Goal: Check status

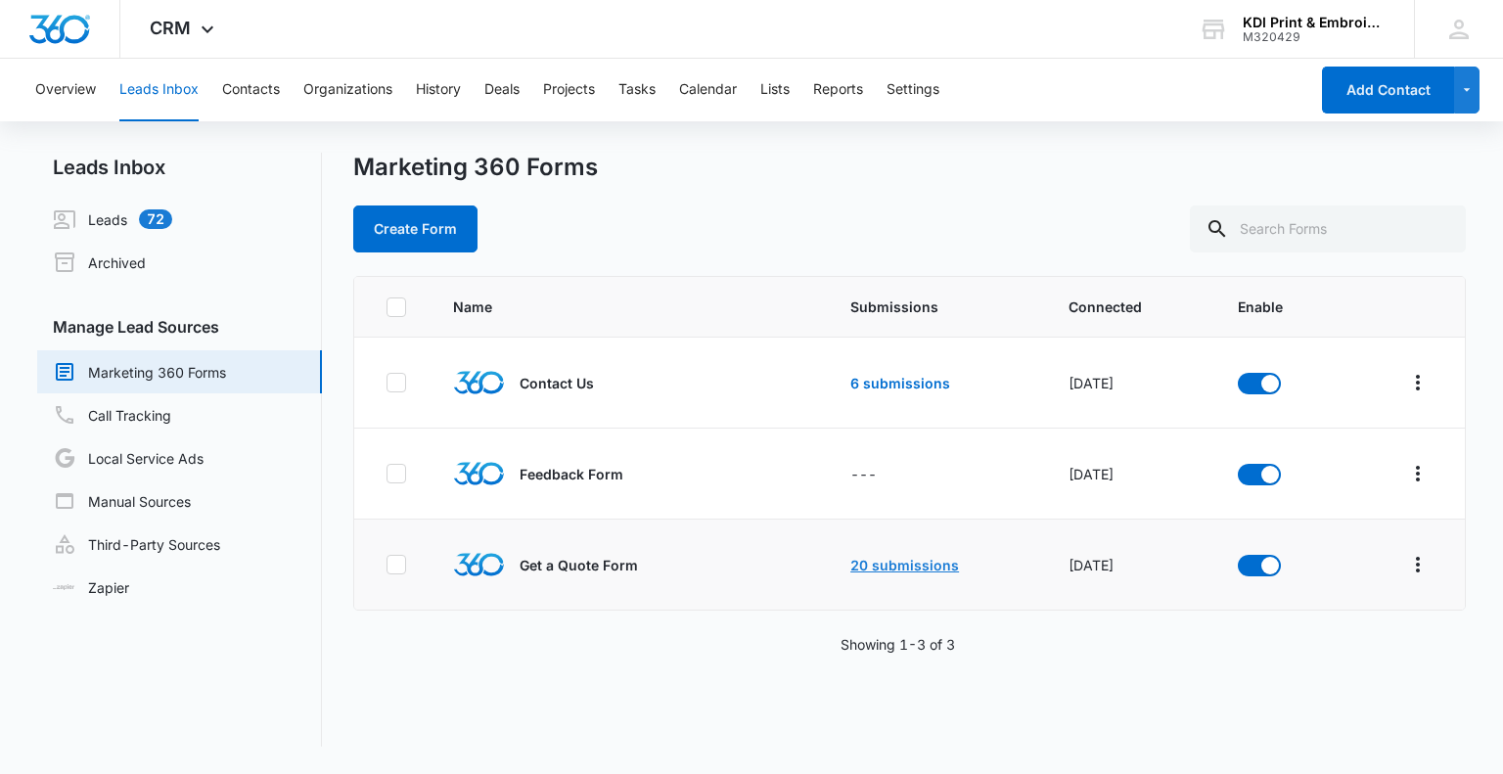
click at [887, 561] on link "20 submissions" at bounding box center [905, 565] width 109 height 17
